Goal: Information Seeking & Learning: Learn about a topic

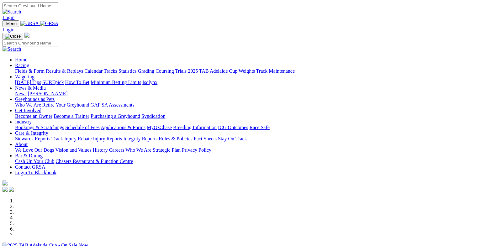
click at [29, 63] on link "Racing" at bounding box center [22, 65] width 14 height 5
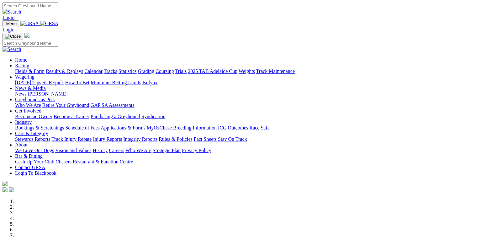
click at [29, 63] on link "Racing" at bounding box center [22, 65] width 14 height 5
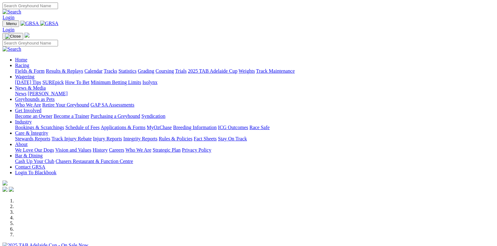
click at [29, 63] on link "Racing" at bounding box center [22, 65] width 14 height 5
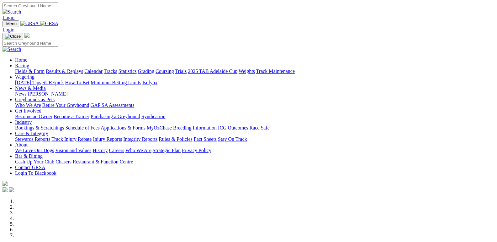
click at [21, 68] on link "Fields & Form" at bounding box center [29, 70] width 29 height 5
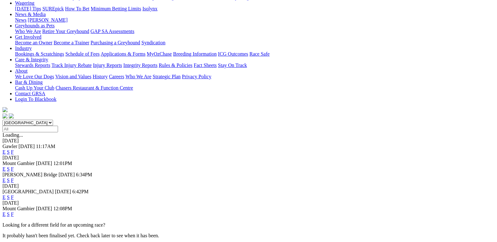
scroll to position [94, 0]
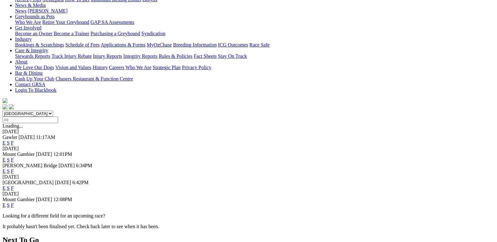
click at [14, 202] on link "F" at bounding box center [12, 204] width 3 height 5
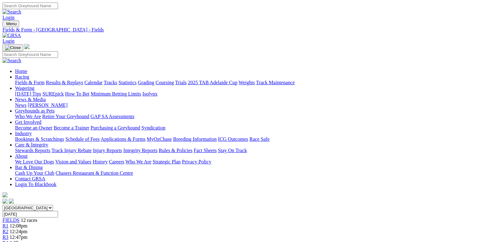
click at [16, 80] on link "Fields & Form" at bounding box center [29, 82] width 29 height 5
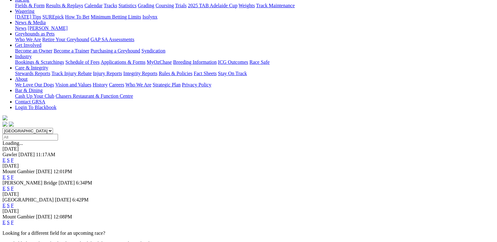
scroll to position [94, 0]
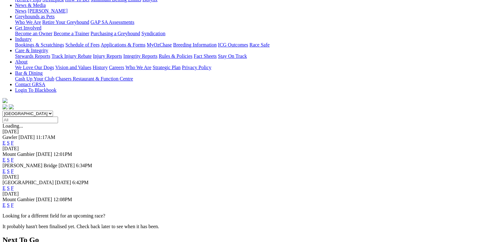
click at [14, 168] on link "F" at bounding box center [12, 170] width 3 height 5
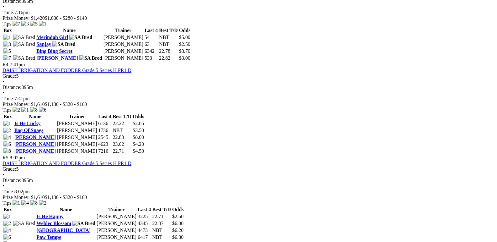
scroll to position [188, 0]
